Goal: Navigation & Orientation: Go to known website

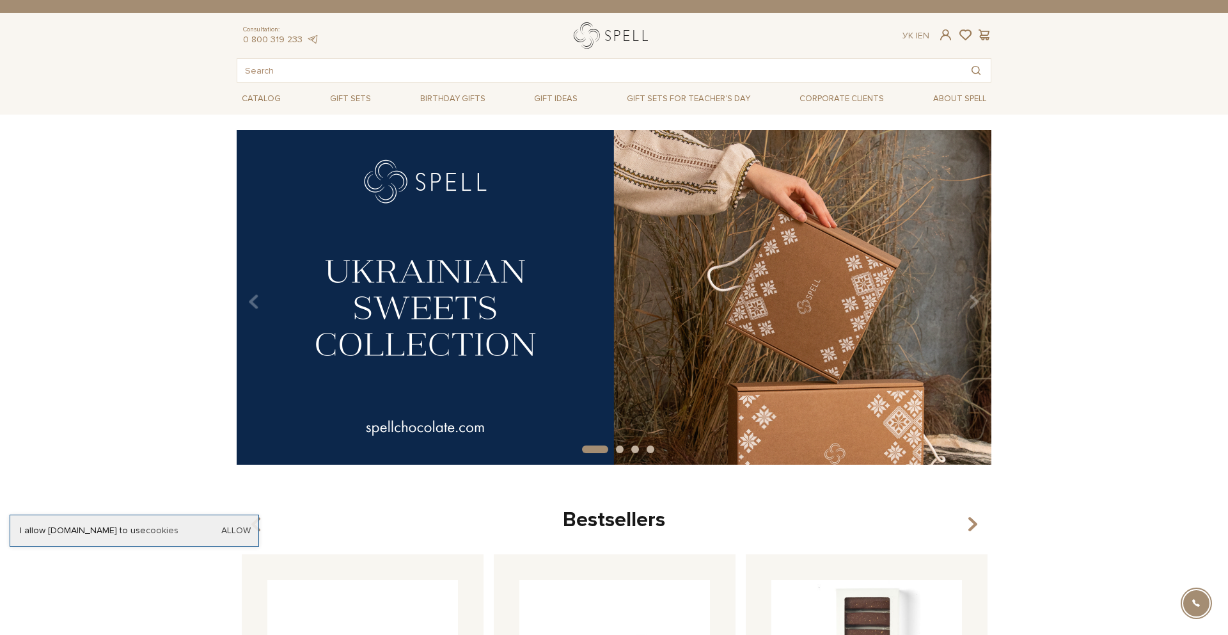
click at [603, 36] on link "logo" at bounding box center [614, 35] width 80 height 26
click at [907, 38] on link "Ук" at bounding box center [908, 35] width 11 height 11
